Goal: Use online tool/utility: Utilize a website feature to perform a specific function

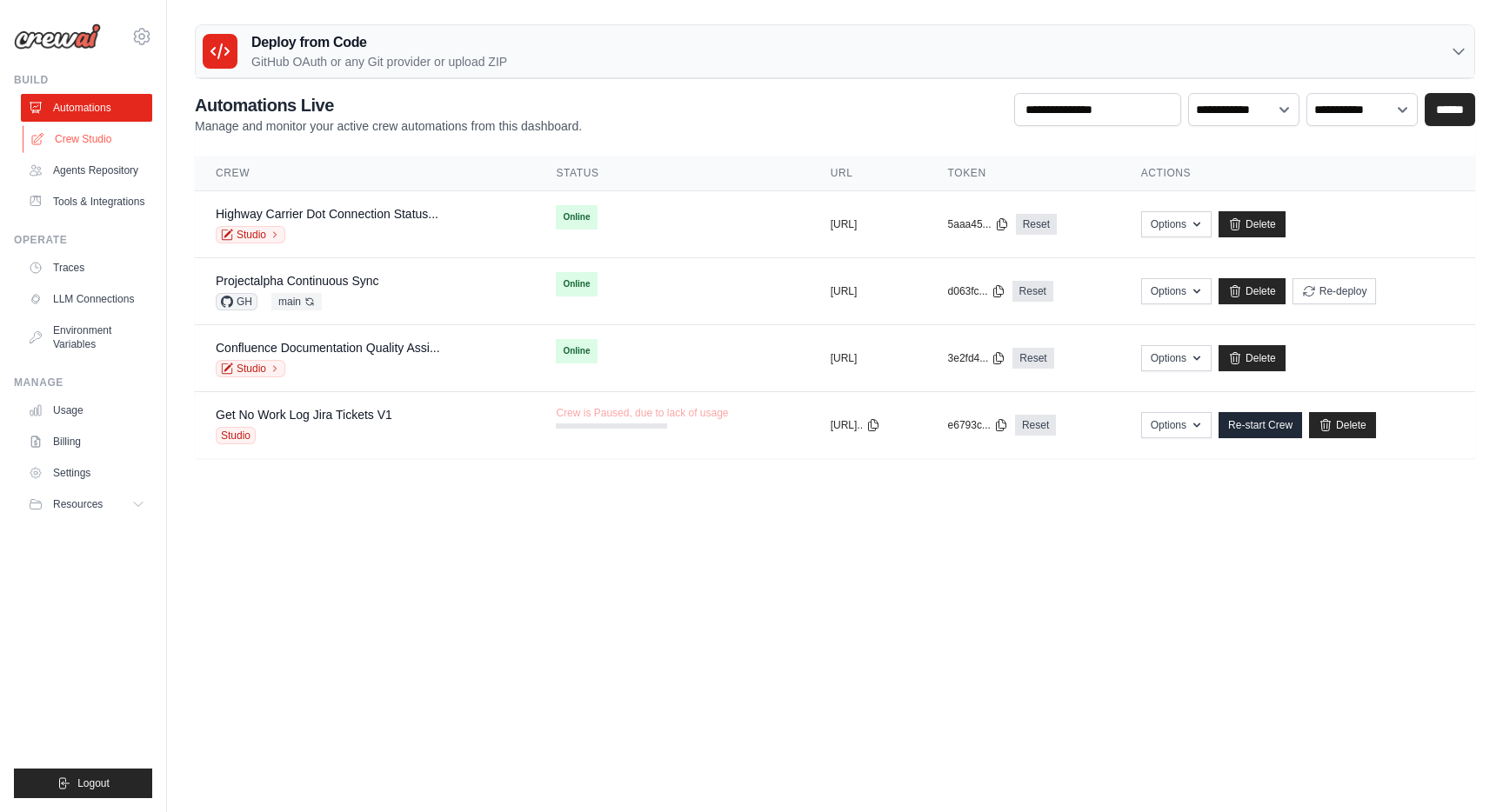
click at [102, 140] on link "Crew Studio" at bounding box center [88, 139] width 132 height 28
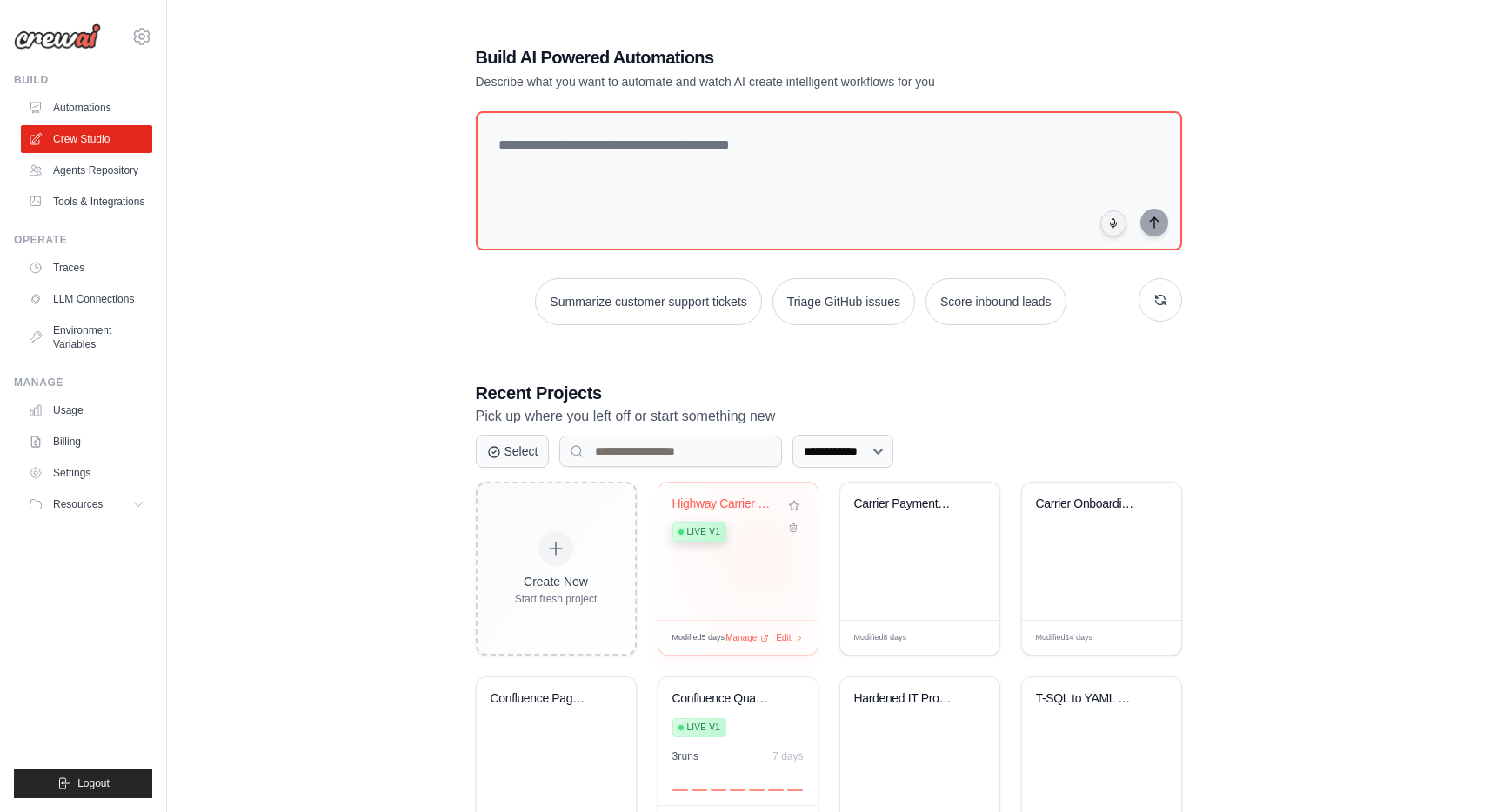
click at [758, 558] on div "Highway Carrier DOT Connection Stat... Live v1" at bounding box center [738, 551] width 160 height 137
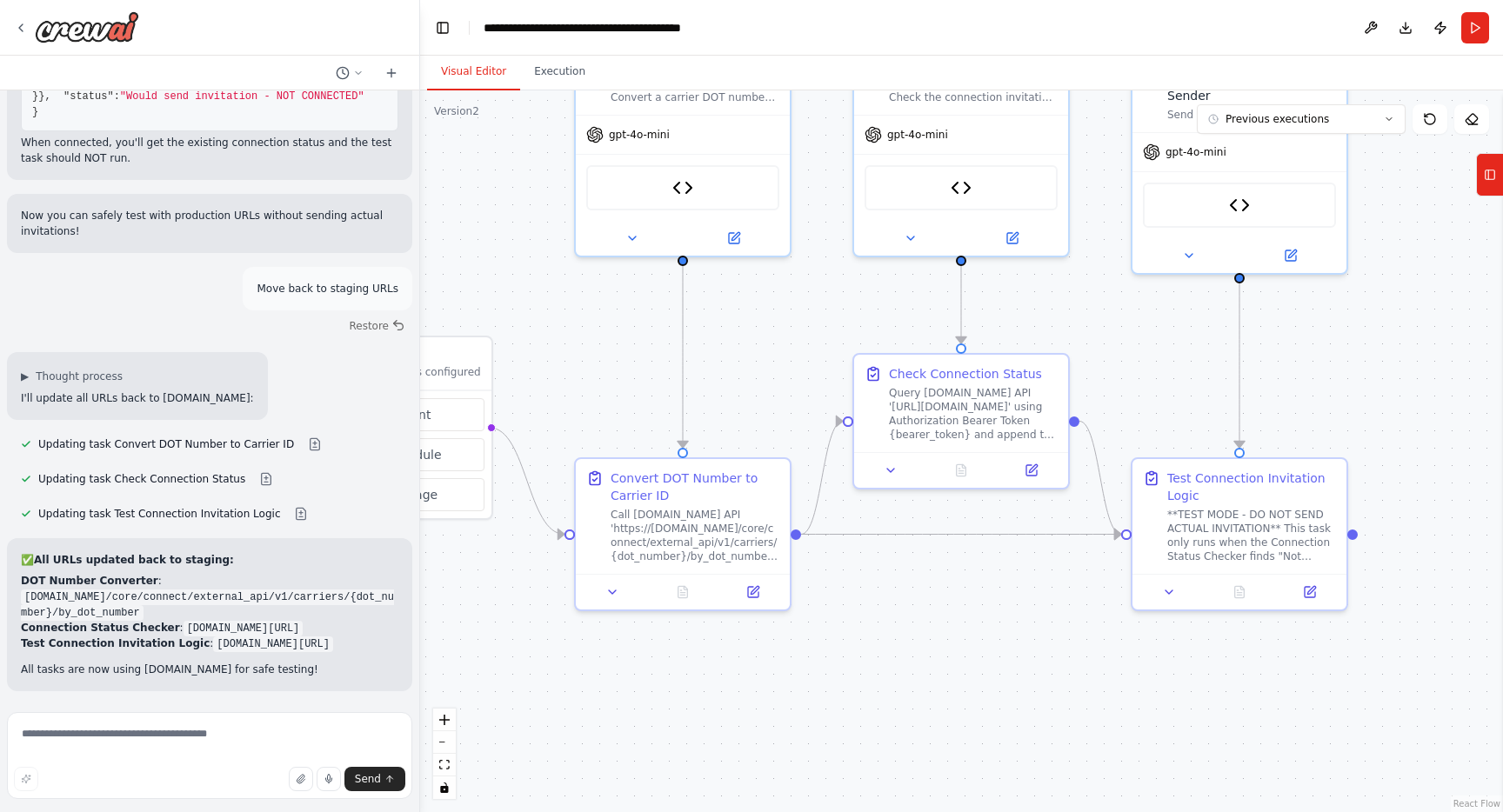
drag, startPoint x: 956, startPoint y: 497, endPoint x: 761, endPoint y: 376, distance: 229.5
click at [761, 376] on div ".deletable-edge-delete-btn { width: 20px; height: 20px; border: 0px solid #ffff…" at bounding box center [961, 451] width 1083 height 722
click at [759, 596] on button at bounding box center [752, 589] width 60 height 21
click at [754, 596] on button at bounding box center [752, 589] width 60 height 21
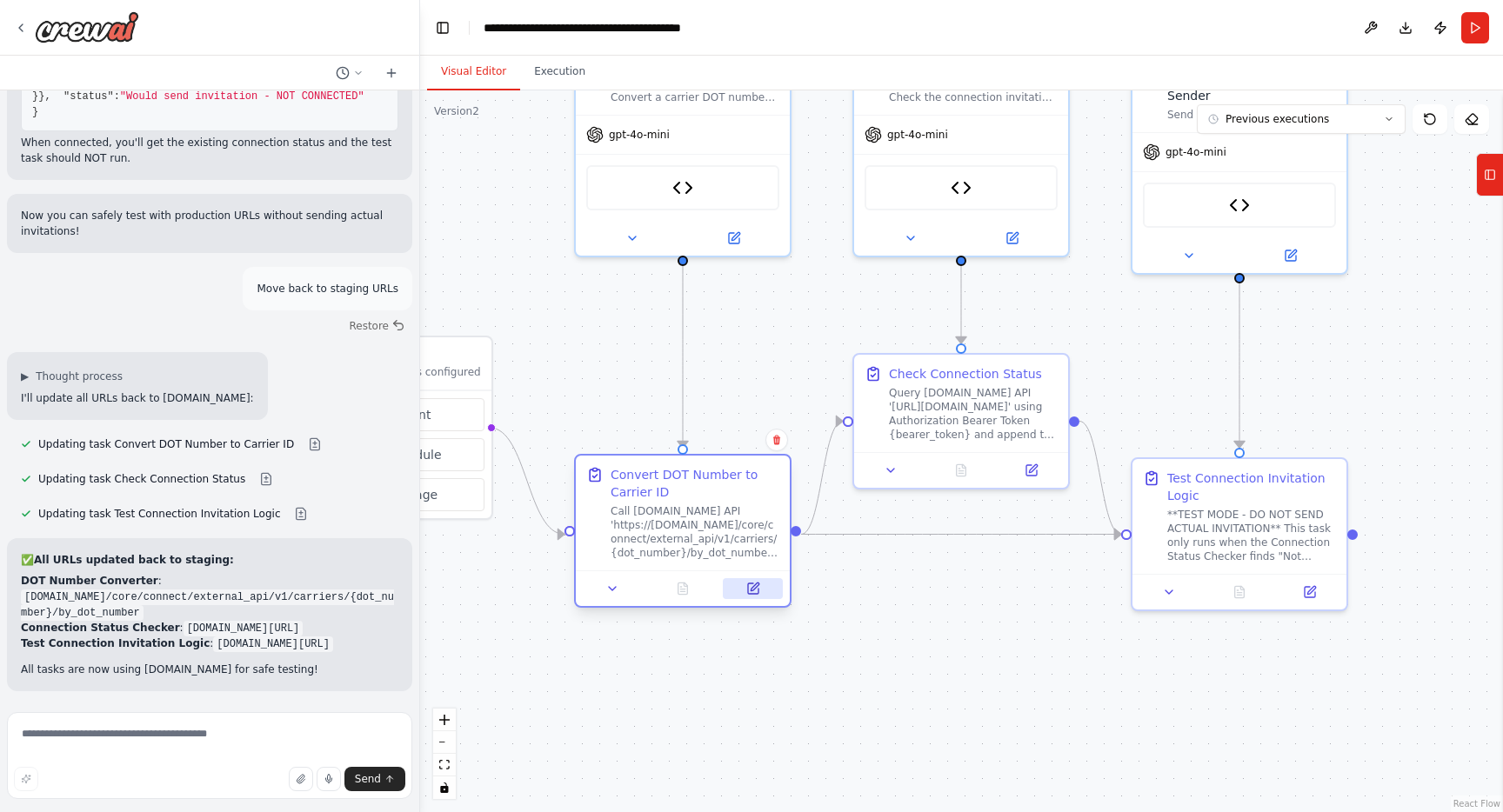
click at [756, 592] on icon at bounding box center [753, 589] width 11 height 11
